Goal: Information Seeking & Learning: Learn about a topic

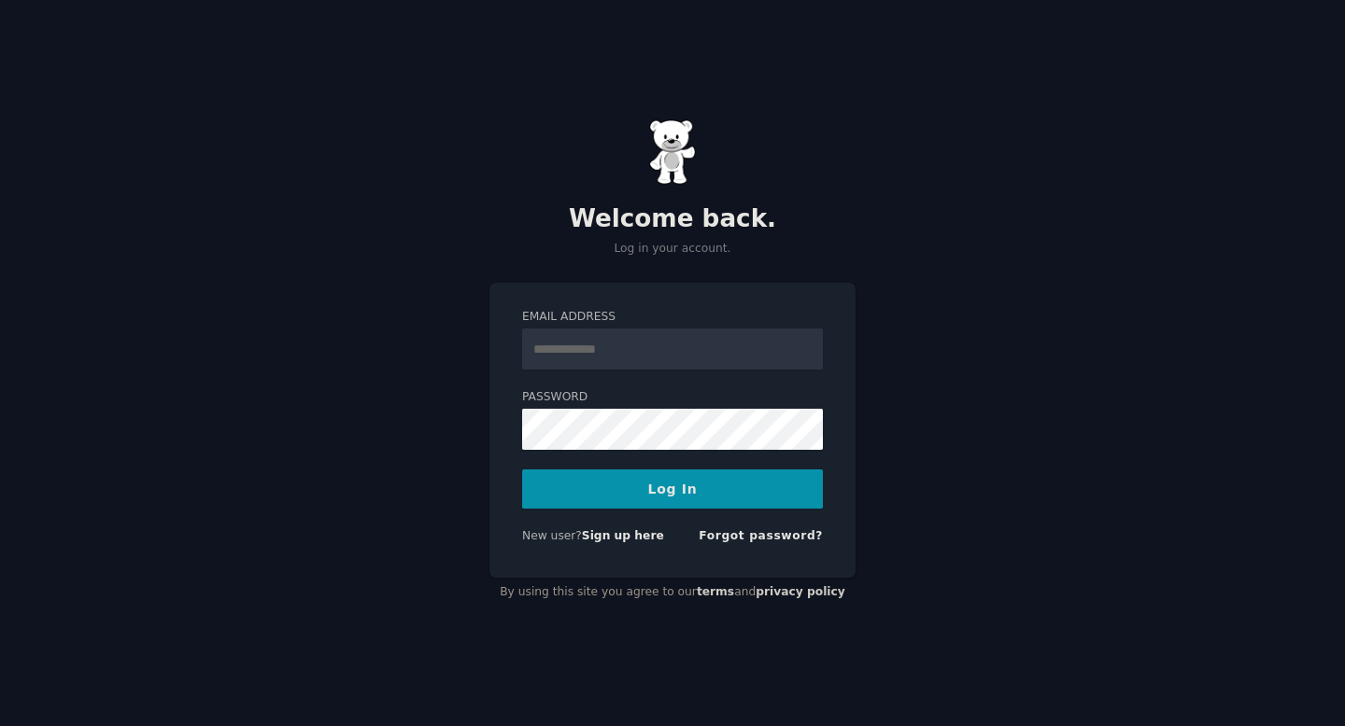
click at [613, 350] on input "Email Address" at bounding box center [672, 349] width 301 height 41
type input "*"
type input "**********"
click at [522, 470] on button "Log In" at bounding box center [672, 489] width 301 height 39
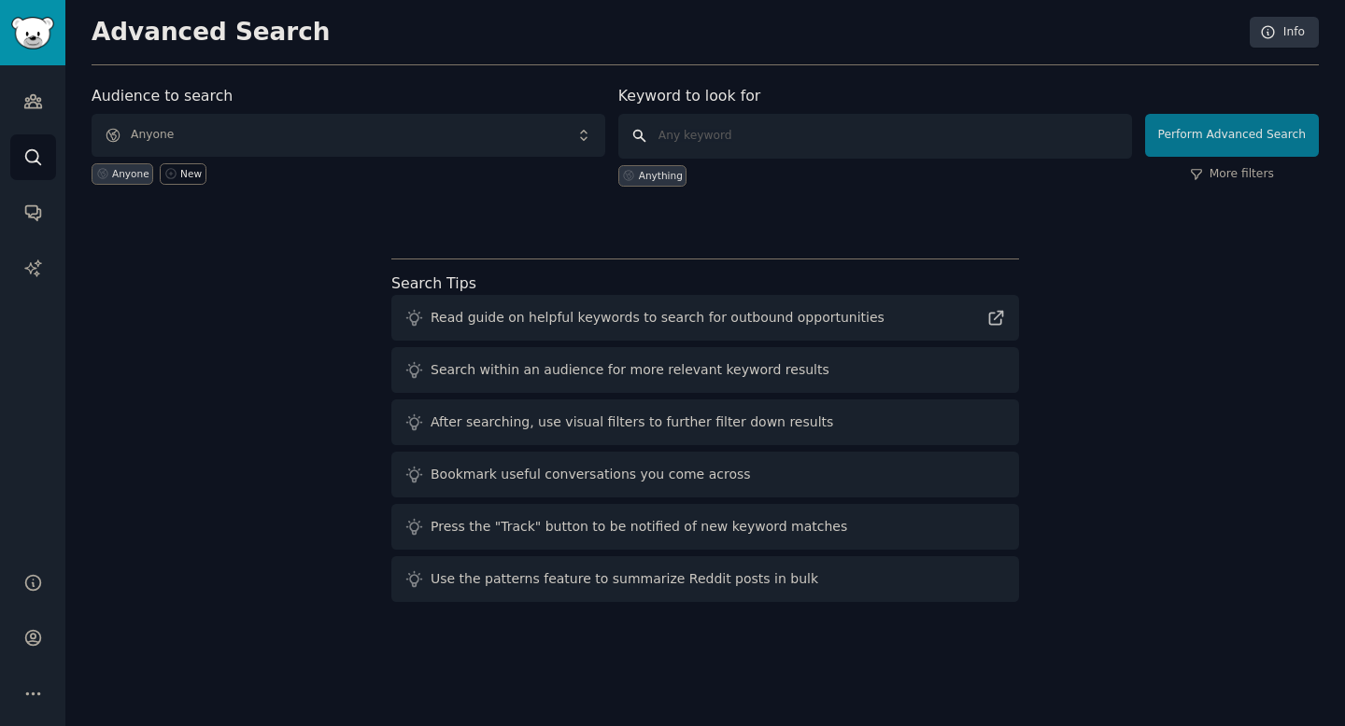
click at [734, 130] on input "text" at bounding box center [875, 136] width 514 height 45
paste input "site:[DOMAIN_NAME] "I hate" + [industry]"
type input "site:[DOMAIN_NAME] "I hate" + tech"
click at [1247, 174] on link "More filters" at bounding box center [1232, 174] width 84 height 17
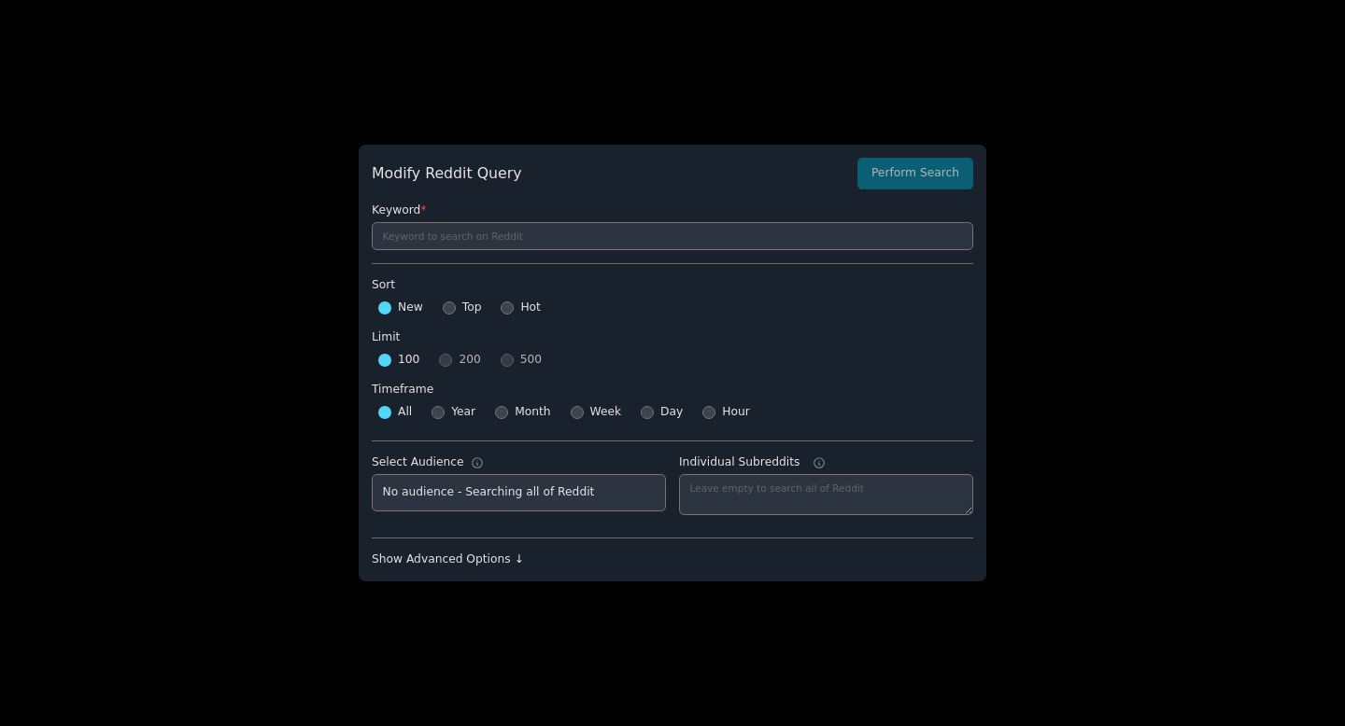
click at [503, 562] on div "Show Advanced Options ↓" at bounding box center [672, 560] width 601 height 17
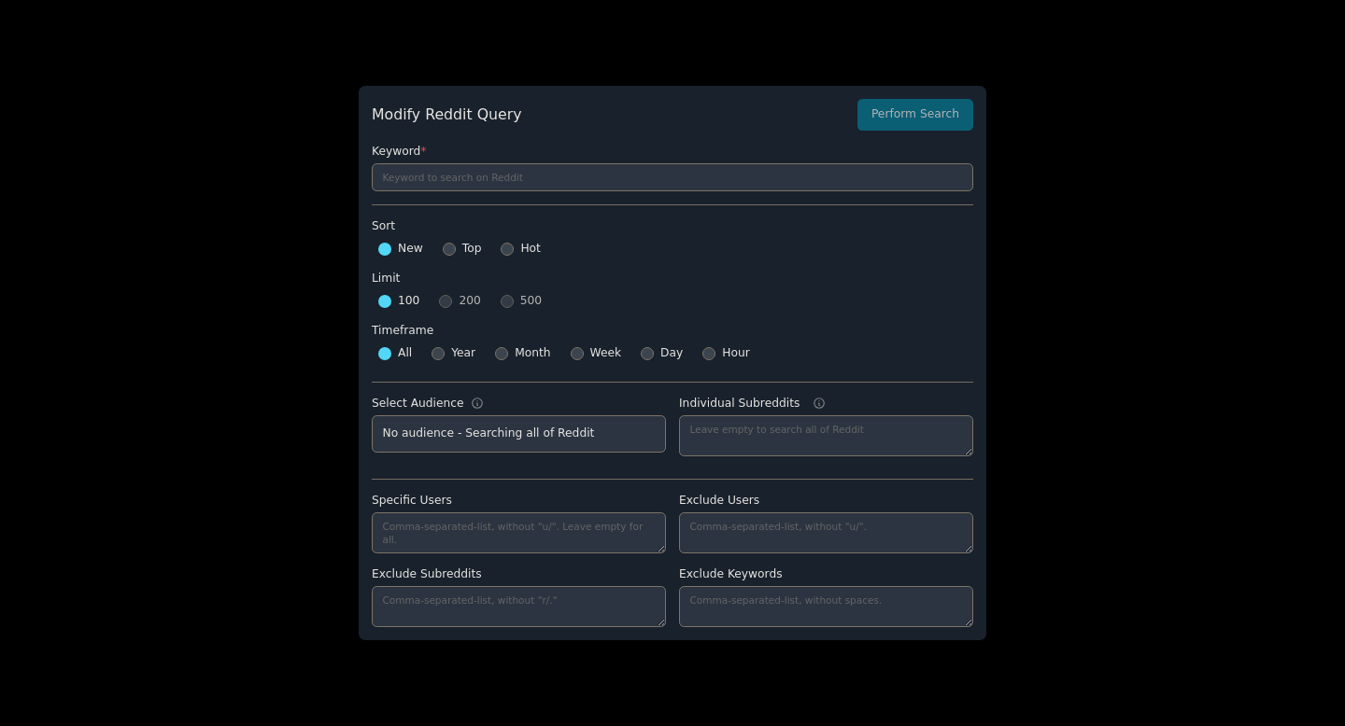
click at [932, 124] on div "Modify Reddit Query Perform Search" at bounding box center [672, 115] width 601 height 32
click at [937, 104] on div "Modify Reddit Query Perform Search" at bounding box center [672, 115] width 601 height 32
click at [1047, 130] on div at bounding box center [672, 363] width 1345 height 726
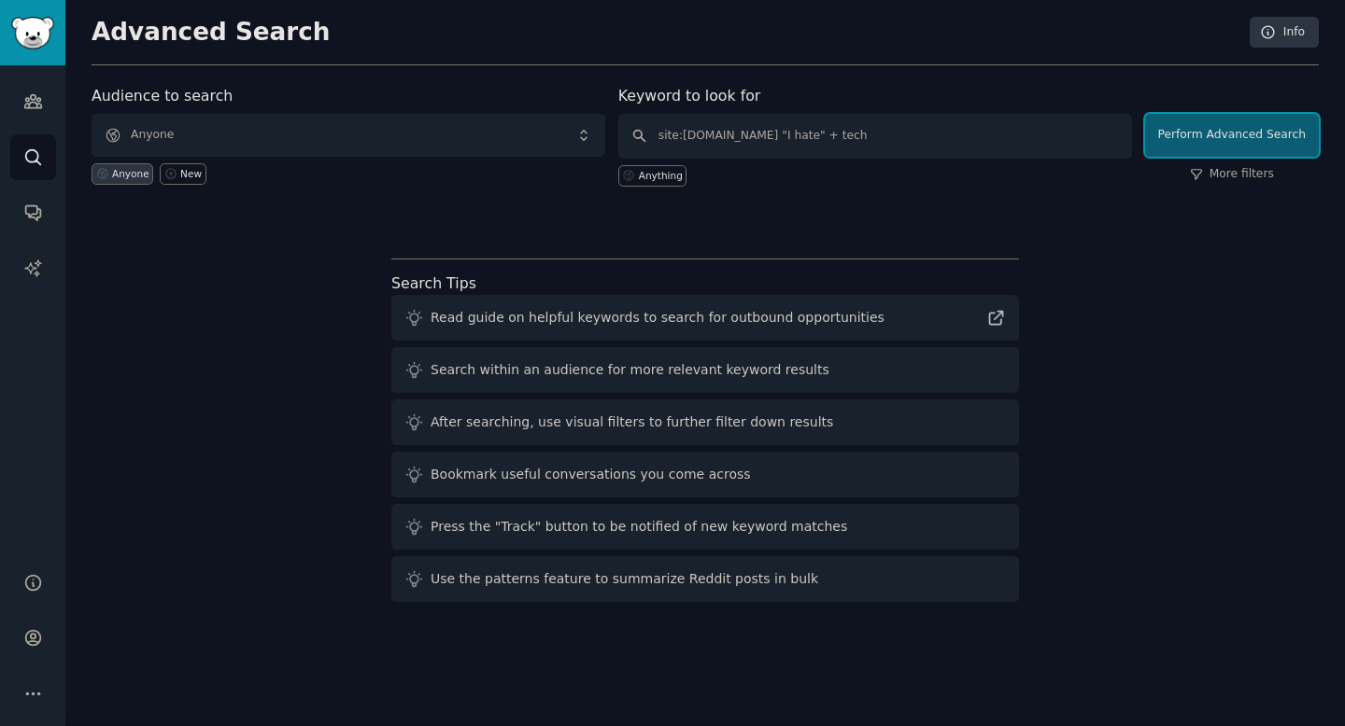
click at [1215, 132] on button "Perform Advanced Search" at bounding box center [1232, 135] width 174 height 43
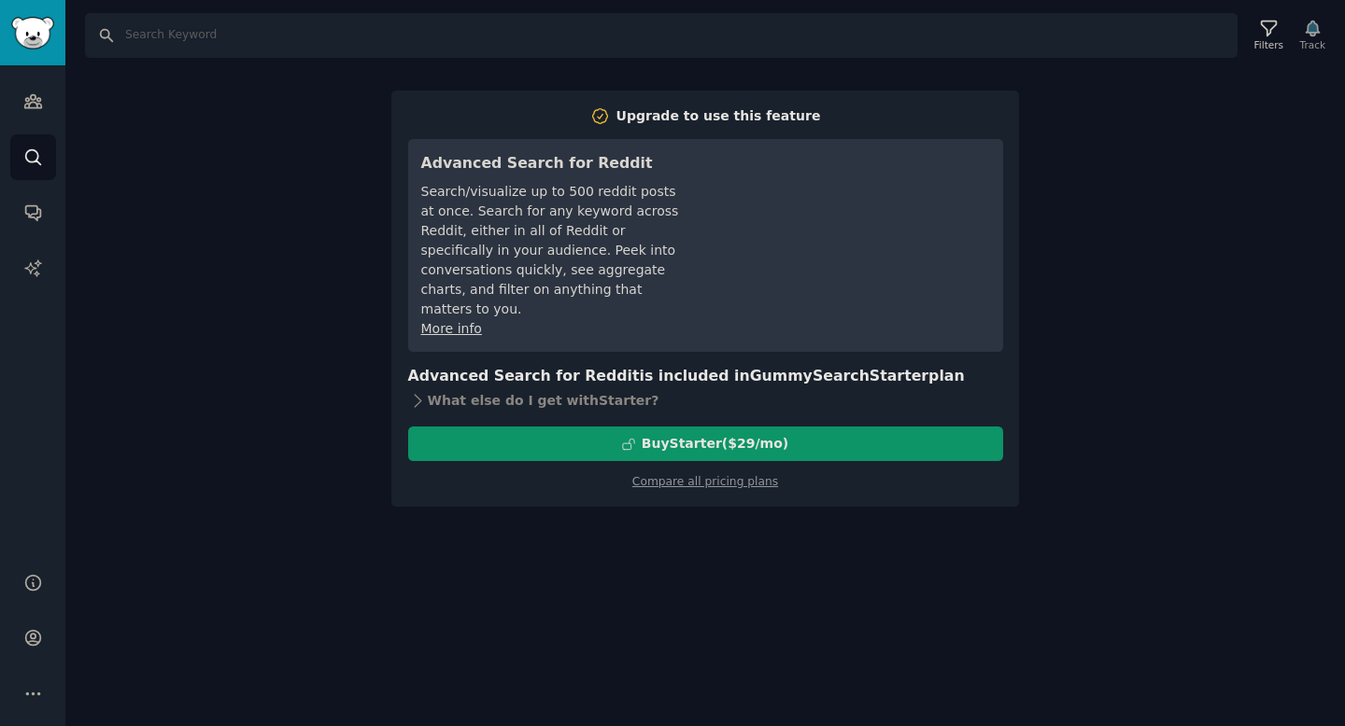
click at [768, 548] on div "Search Filters Track Upgrade to use this feature Advanced Search for Reddit Sea…" at bounding box center [704, 363] width 1279 height 726
click at [1240, 186] on div "Search Filters Track Upgrade to use this feature Advanced Search for Reddit Sea…" at bounding box center [704, 363] width 1279 height 726
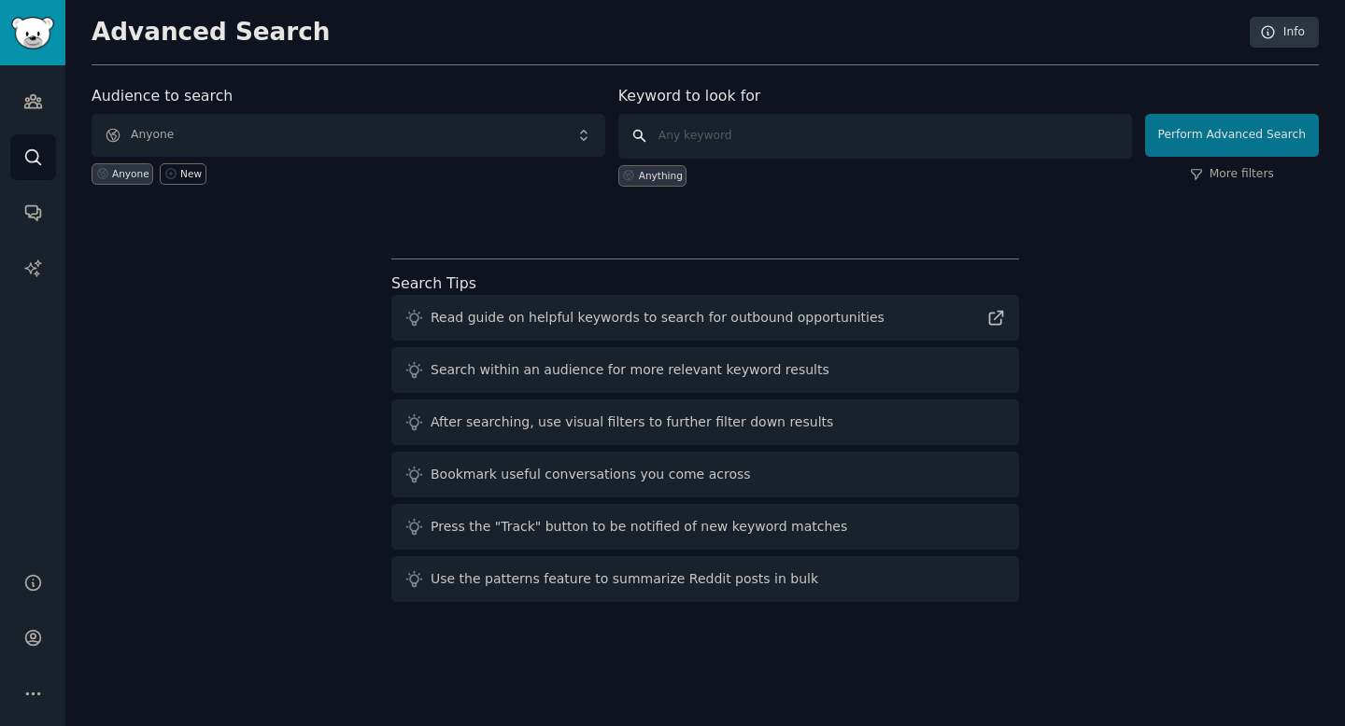
click at [907, 139] on input "text" at bounding box center [875, 136] width 514 height 45
paste input "site:[DOMAIN_NAME] "I hate" + [industry]"
type input "site:[DOMAIN_NAME] "I hate" + tech"
click button "Perform Advanced Search" at bounding box center [1232, 135] width 174 height 43
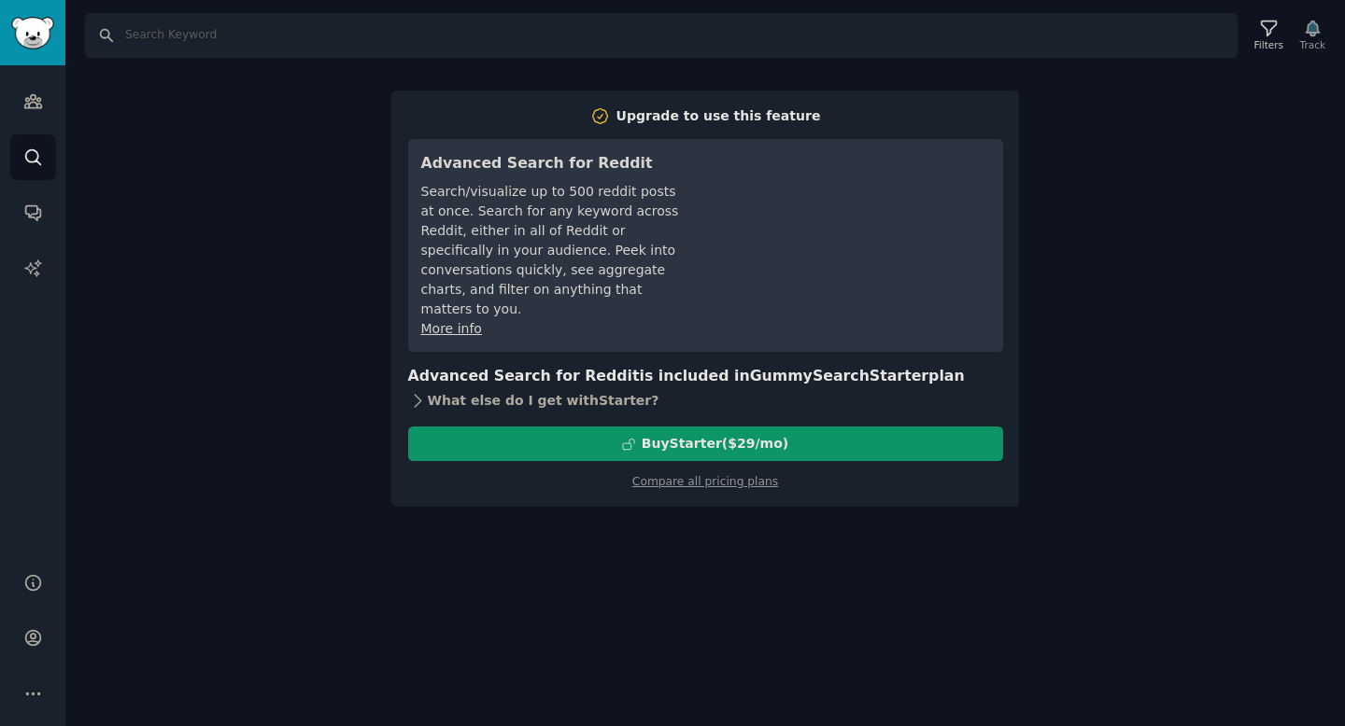
click at [557, 387] on div "What else do I get with Starter ?" at bounding box center [705, 400] width 595 height 26
